Goal: Transaction & Acquisition: Purchase product/service

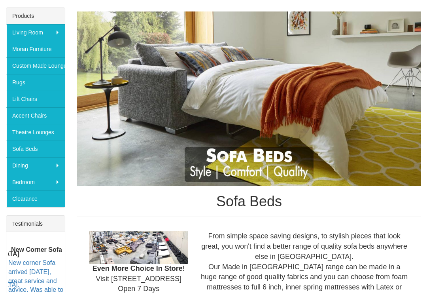
scroll to position [128, 0]
click at [20, 146] on link "Sofa Beds" at bounding box center [35, 148] width 59 height 17
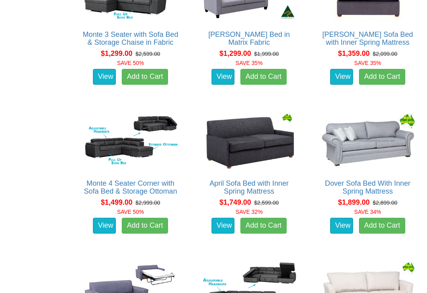
scroll to position [548, 0]
click at [259, 181] on link "April Sofa Bed with Inner Spring Mattress" at bounding box center [249, 187] width 79 height 16
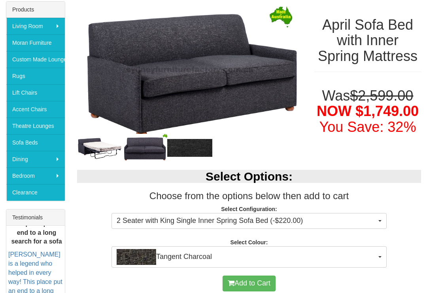
scroll to position [134, 0]
click at [90, 148] on img at bounding box center [99, 147] width 45 height 23
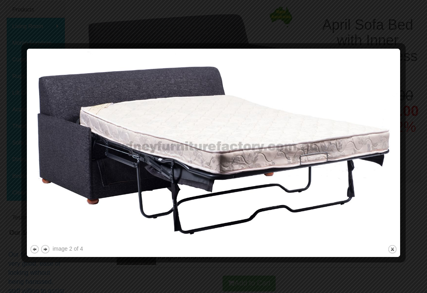
click at [24, 29] on div at bounding box center [213, 146] width 427 height 293
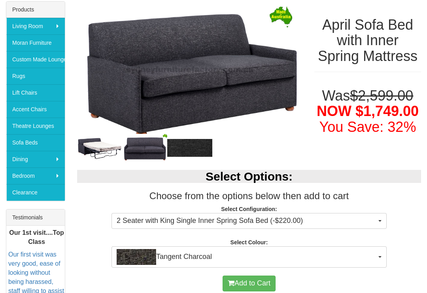
click at [406, 27] on h1 "April Sofa Bed with Inner Spring Mattress" at bounding box center [367, 40] width 107 height 47
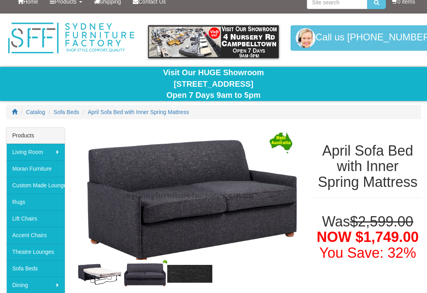
scroll to position [0, 0]
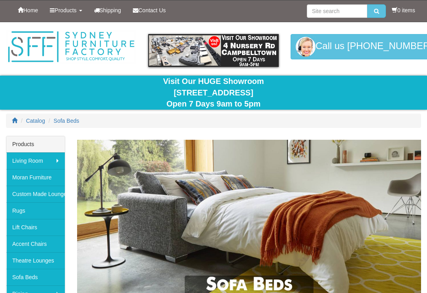
scroll to position [140, 0]
